Goal: Task Accomplishment & Management: Complete application form

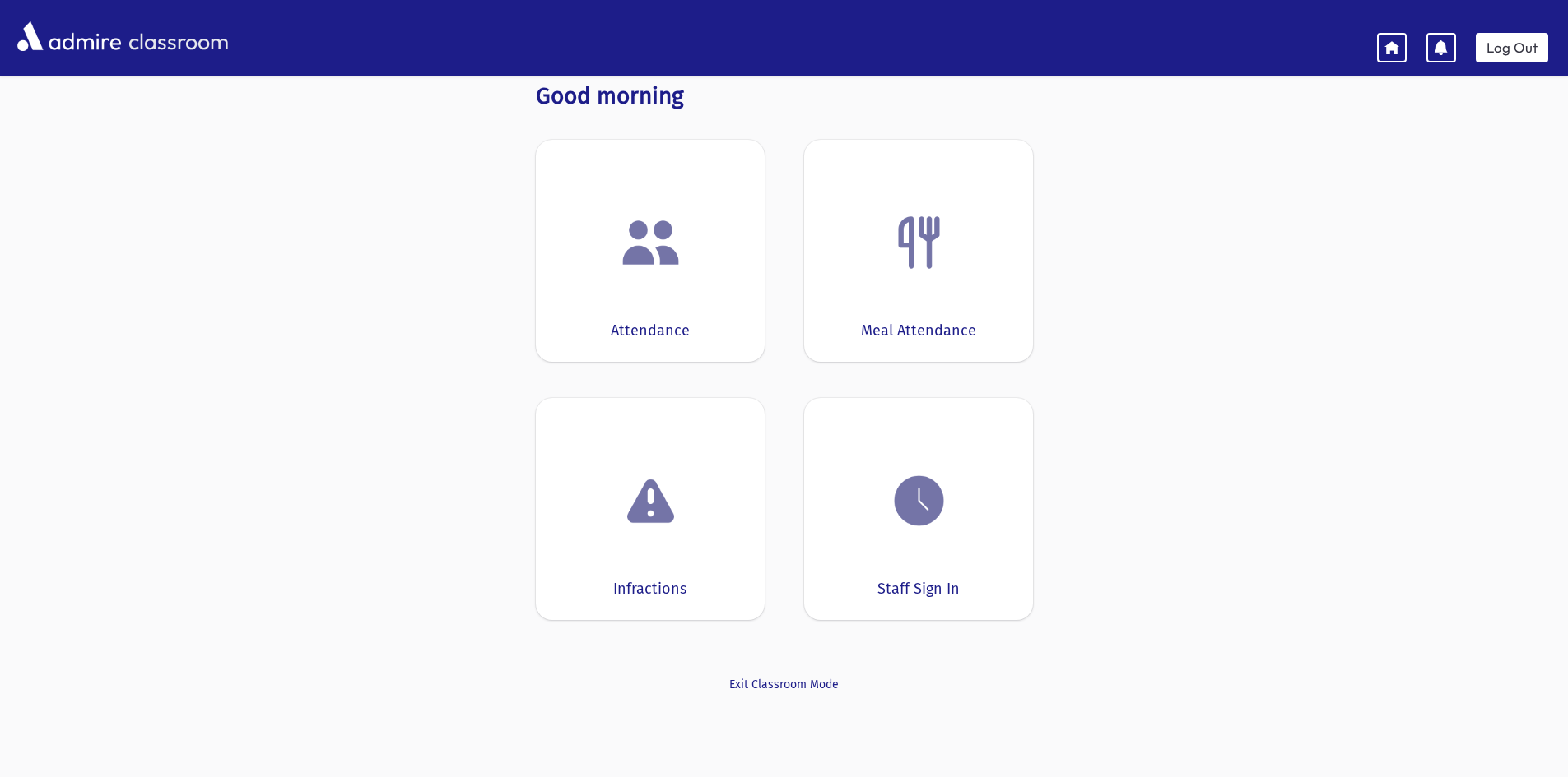
scroll to position [8, 0]
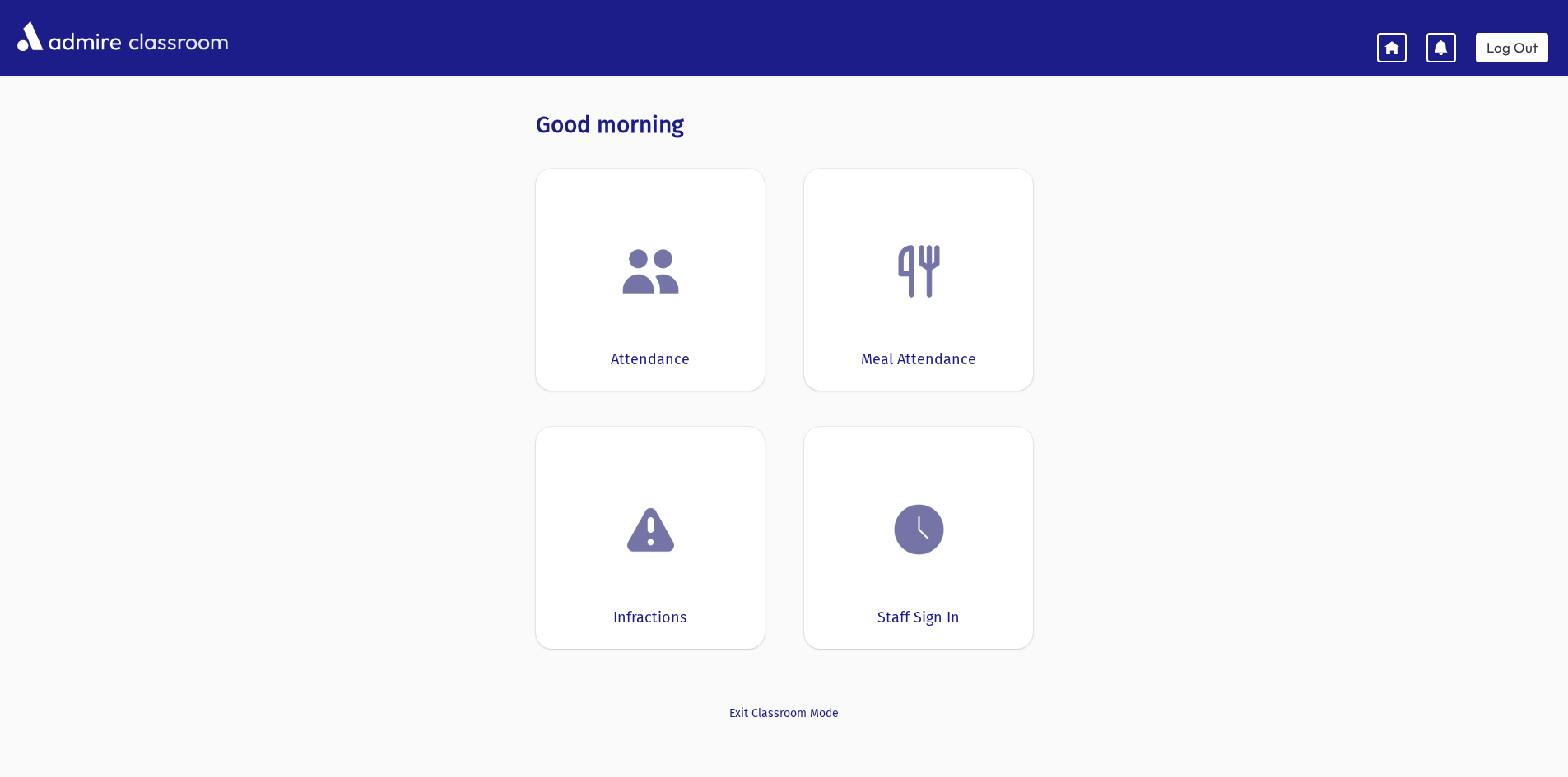
click at [608, 305] on div "Attendance" at bounding box center [650, 279] width 229 height 222
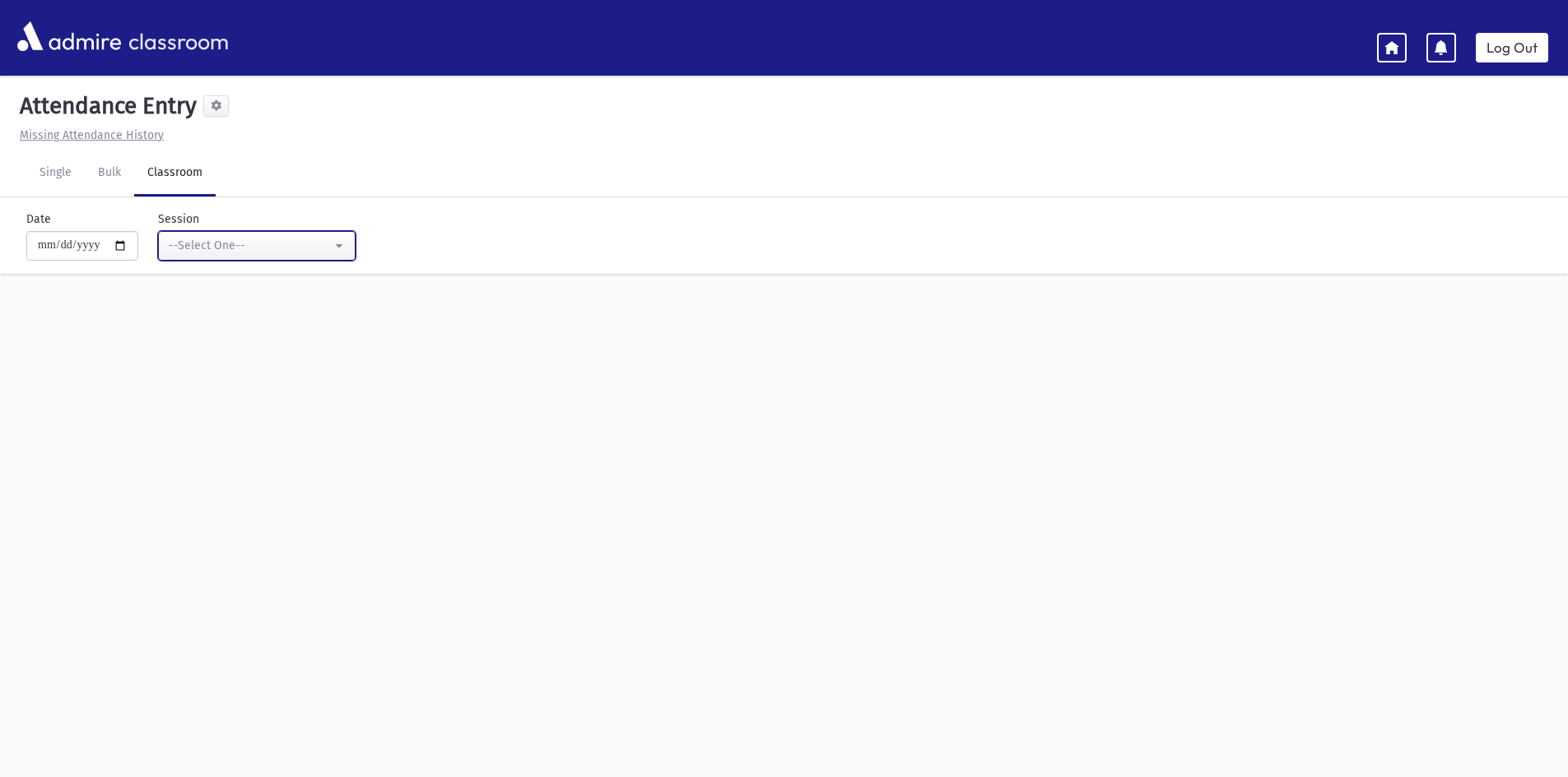
click at [262, 245] on div "--Select One--" at bounding box center [250, 245] width 163 height 18
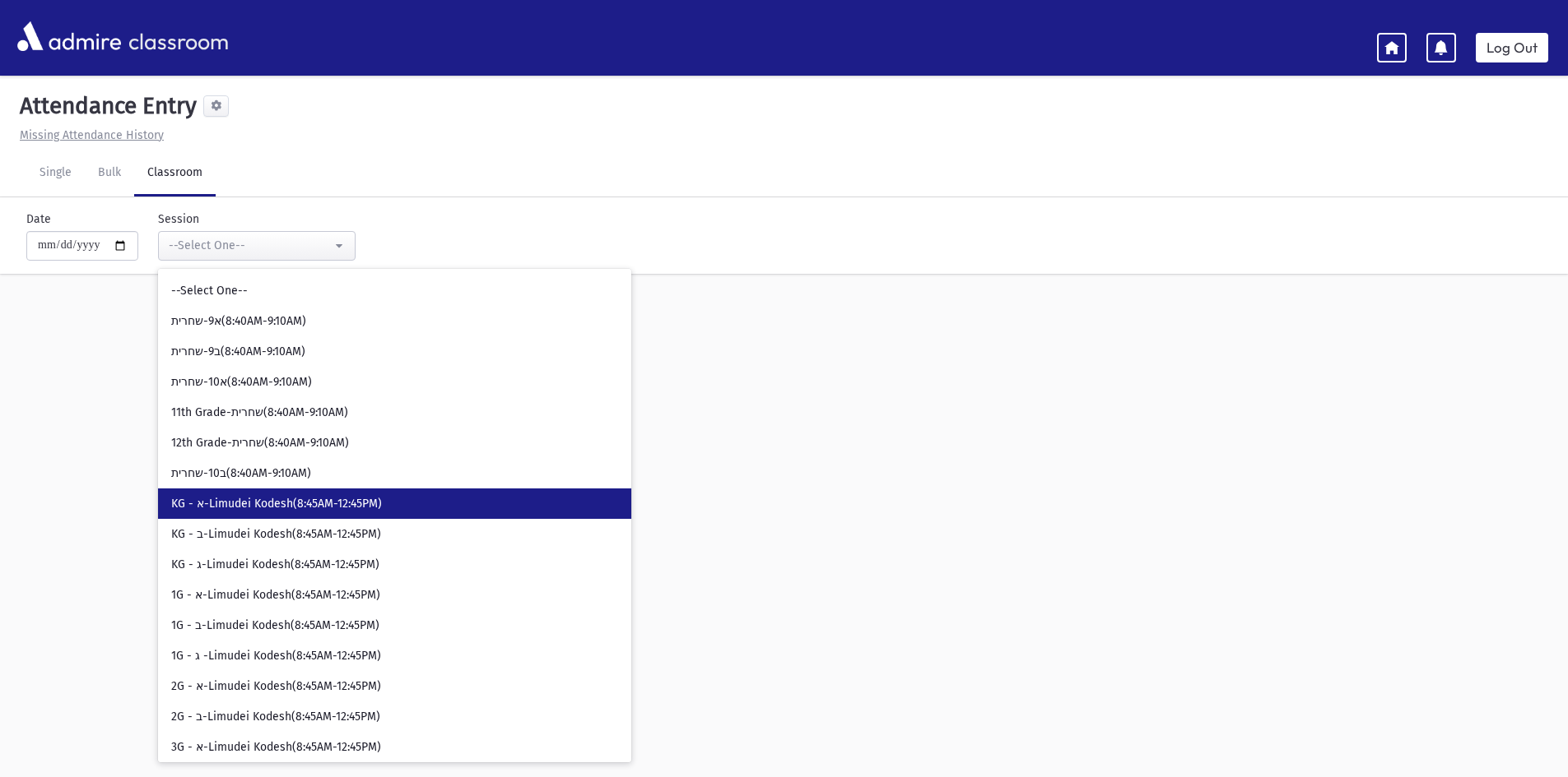
click at [256, 505] on span "KG - א-Limudei Kodesh(8:45AM-12:45PM)" at bounding box center [276, 504] width 211 height 17
select select "****"
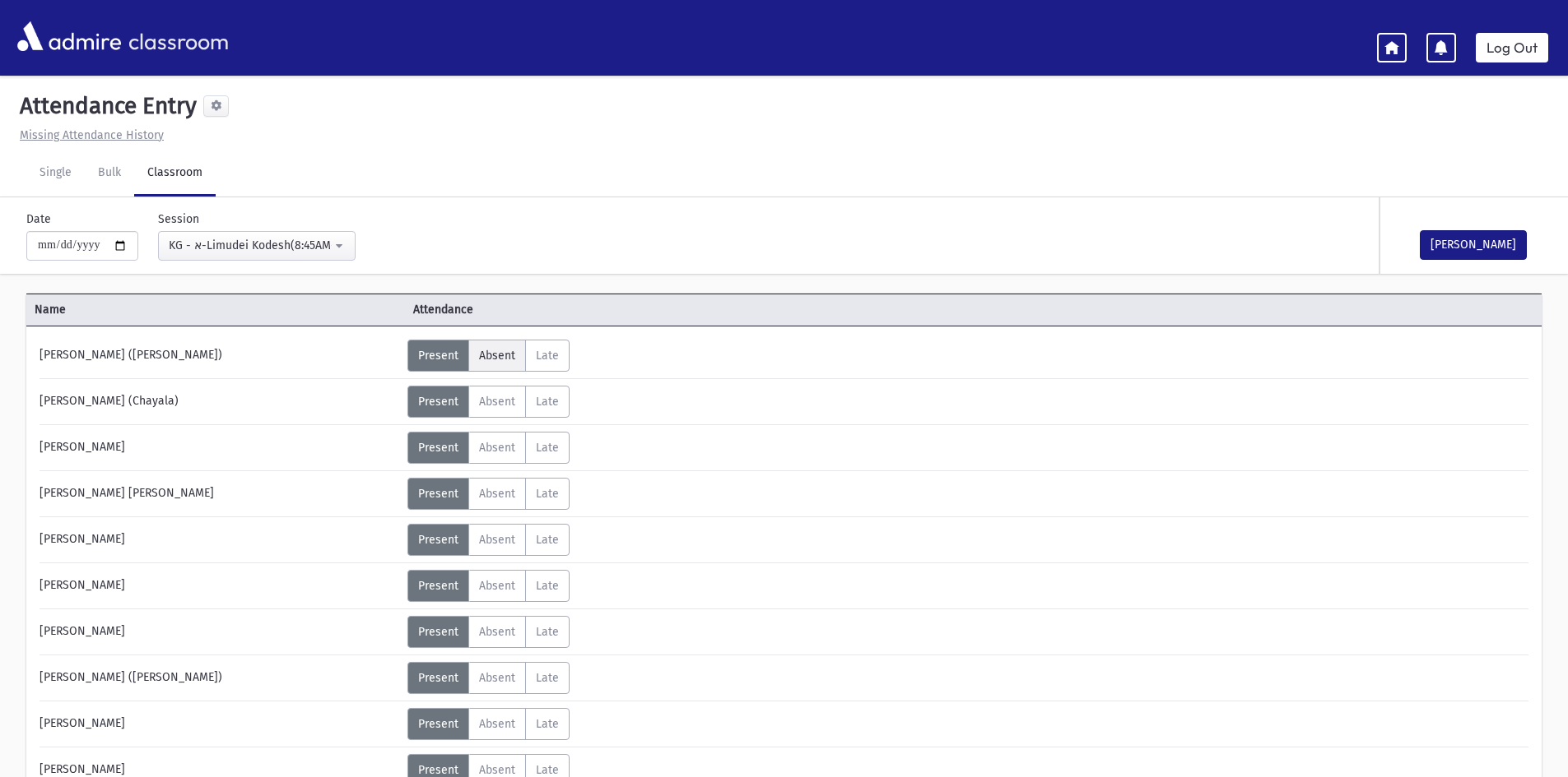
click at [480, 357] on span "Absent" at bounding box center [497, 356] width 36 height 14
click at [549, 359] on span "Late" at bounding box center [548, 356] width 23 height 14
click at [424, 346] on label "Present P" at bounding box center [438, 356] width 62 height 32
click at [113, 171] on link "Bulk" at bounding box center [109, 173] width 49 height 46
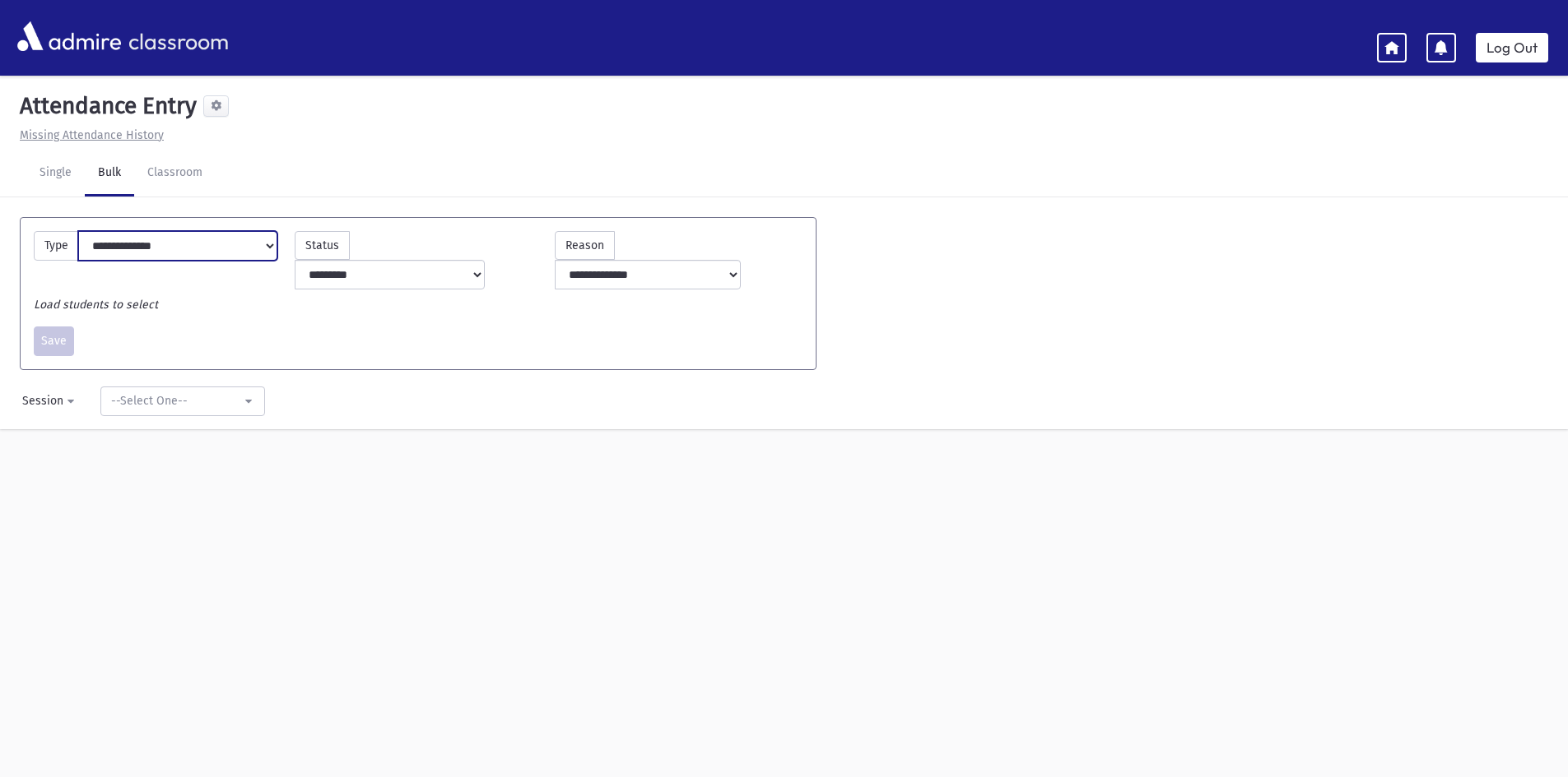
click at [269, 243] on select "**********" at bounding box center [178, 245] width 199 height 29
click at [266, 244] on select "**********" at bounding box center [178, 245] width 199 height 29
click at [51, 167] on link "Single" at bounding box center [55, 173] width 59 height 46
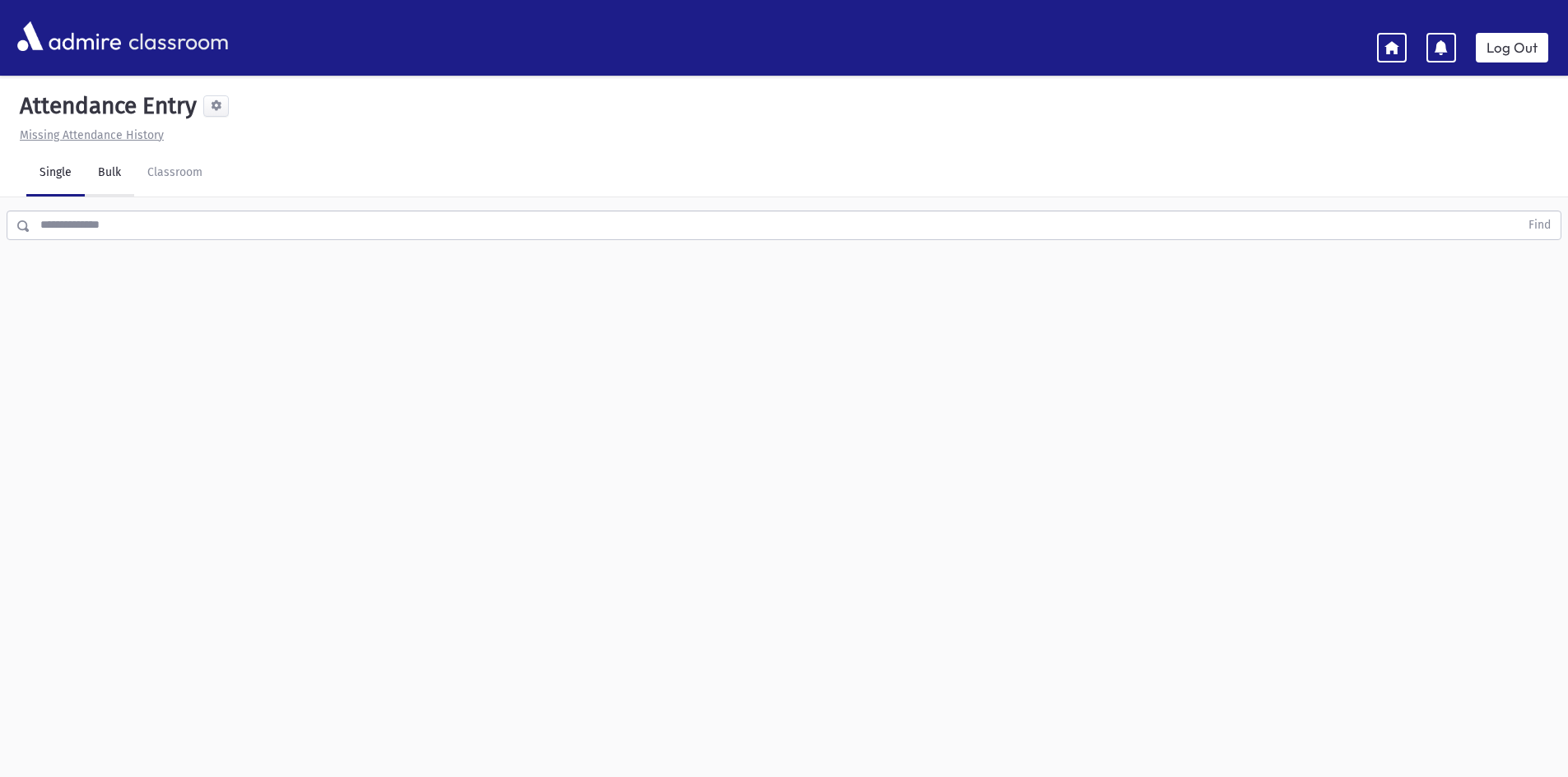
click at [94, 161] on link "Bulk" at bounding box center [109, 173] width 49 height 46
click at [168, 172] on link "Classroom" at bounding box center [174, 173] width 81 height 46
click at [1388, 51] on icon at bounding box center [1391, 47] width 15 height 15
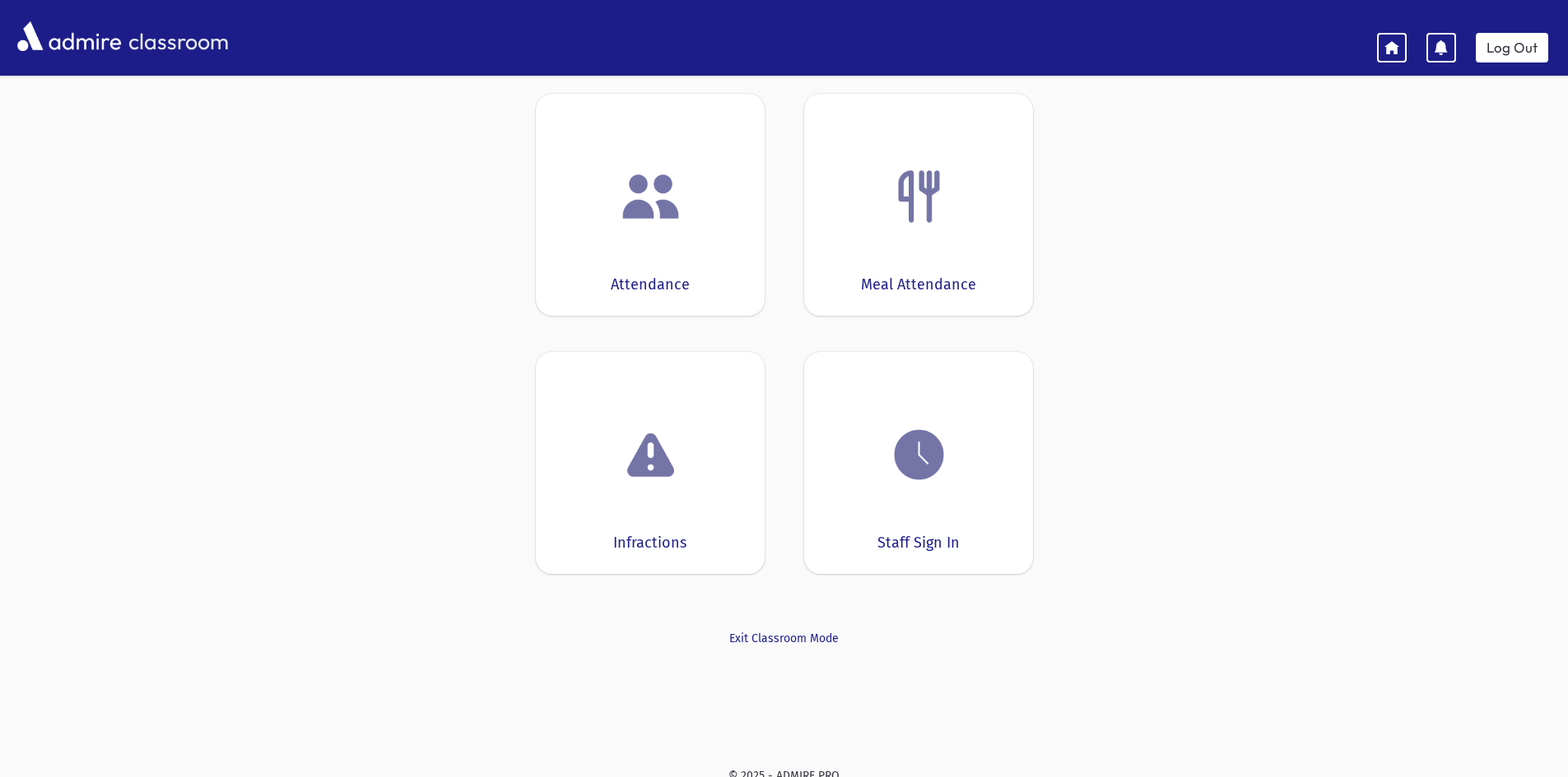
scroll to position [90, 0]
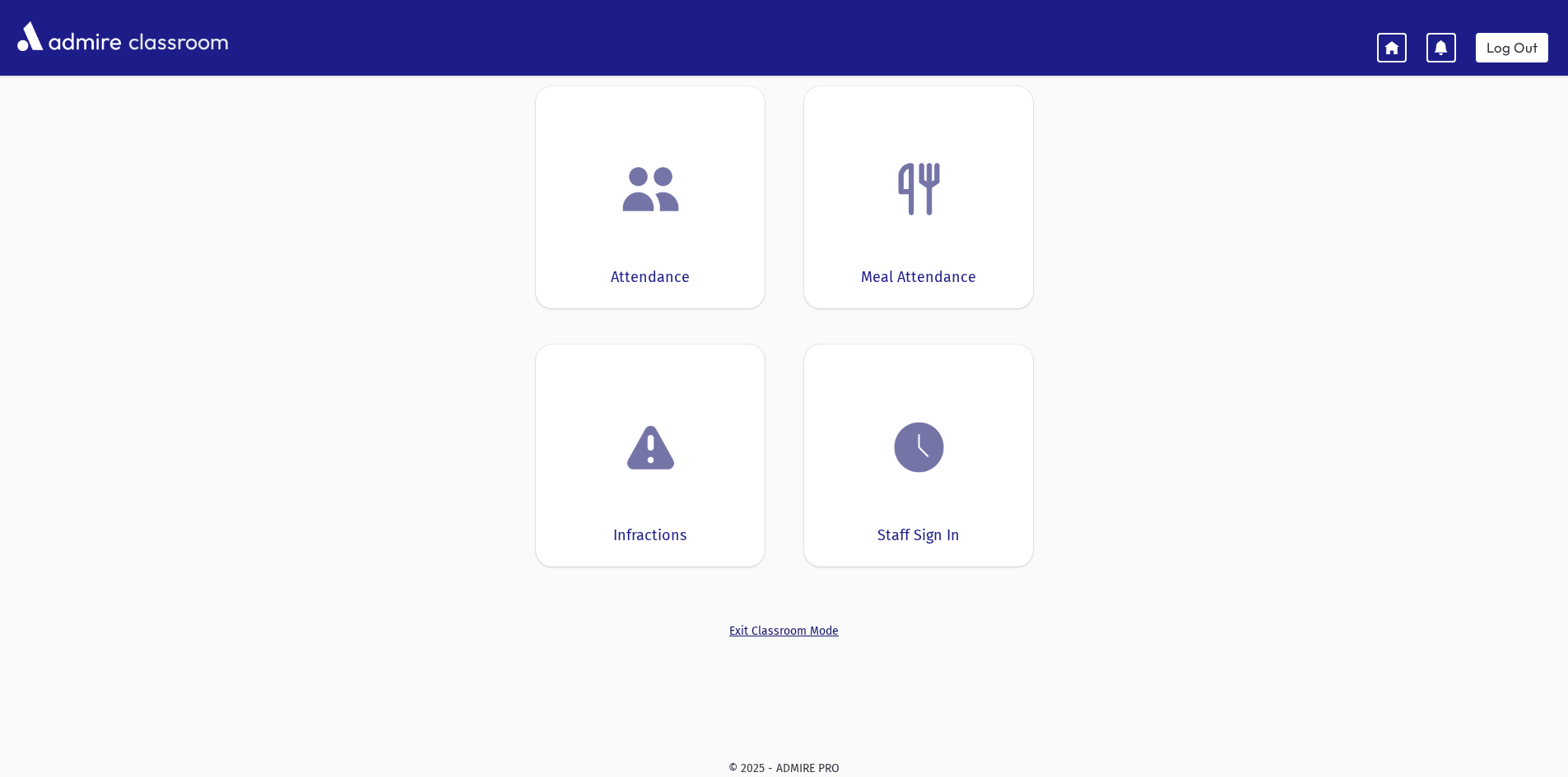
click at [794, 630] on link "Exit Classroom Mode" at bounding box center [784, 631] width 497 height 18
